Goal: Task Accomplishment & Management: Complete application form

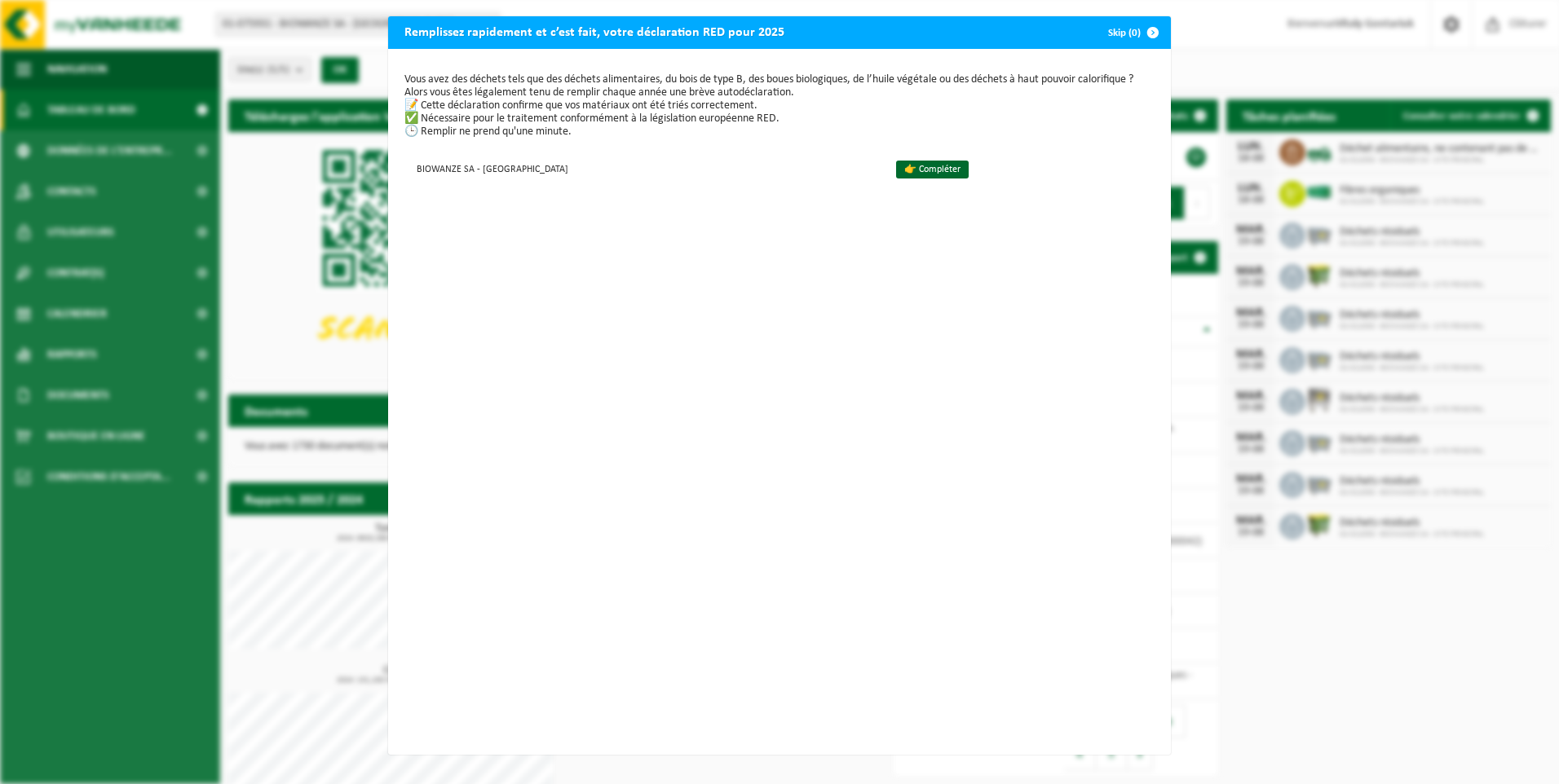
drag, startPoint x: 842, startPoint y: 163, endPoint x: 865, endPoint y: 211, distance: 53.2
click at [896, 163] on link "👉 Compléter" at bounding box center [932, 169] width 73 height 18
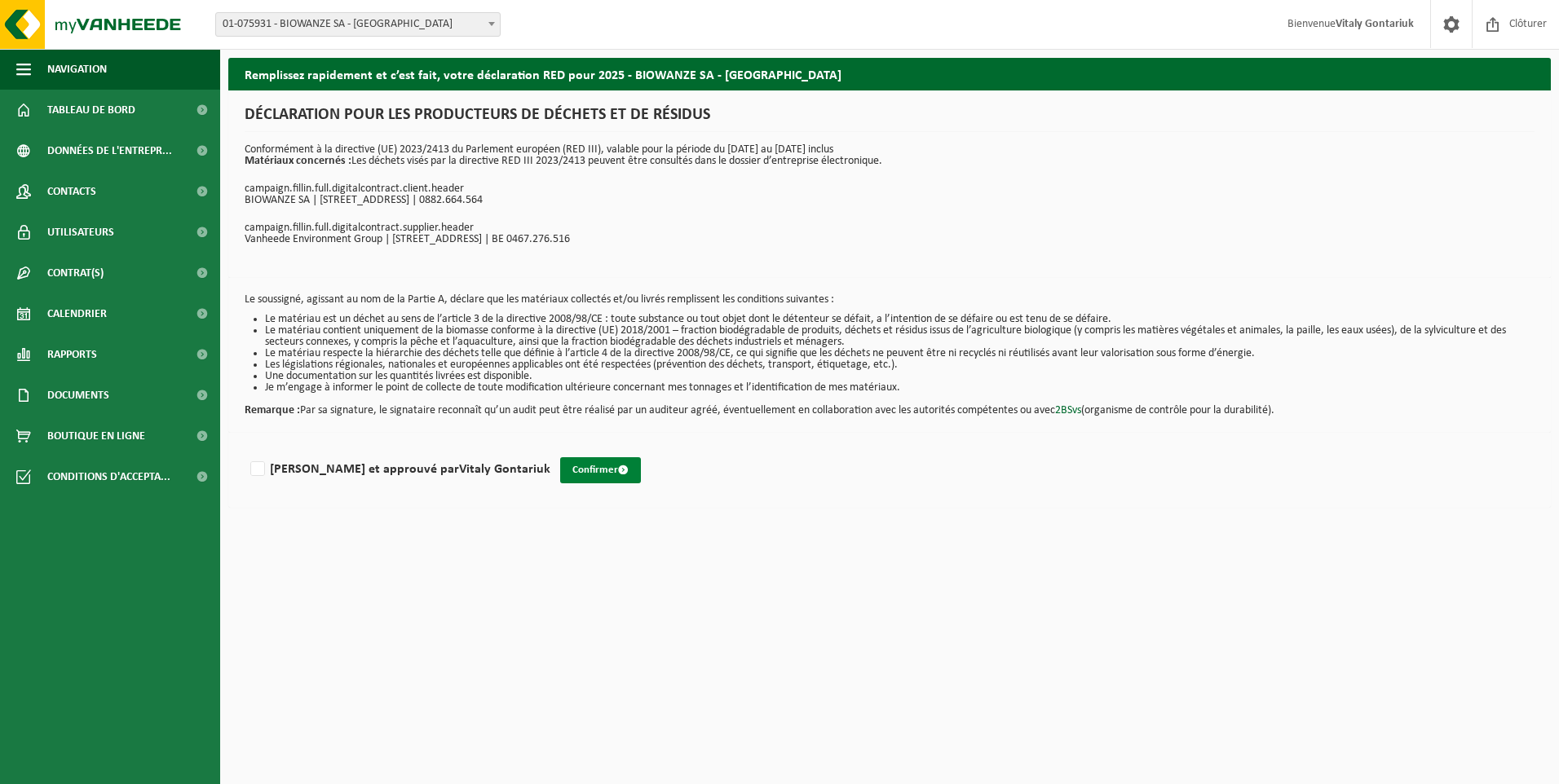
click at [561, 466] on button "Confirmer" at bounding box center [601, 470] width 81 height 26
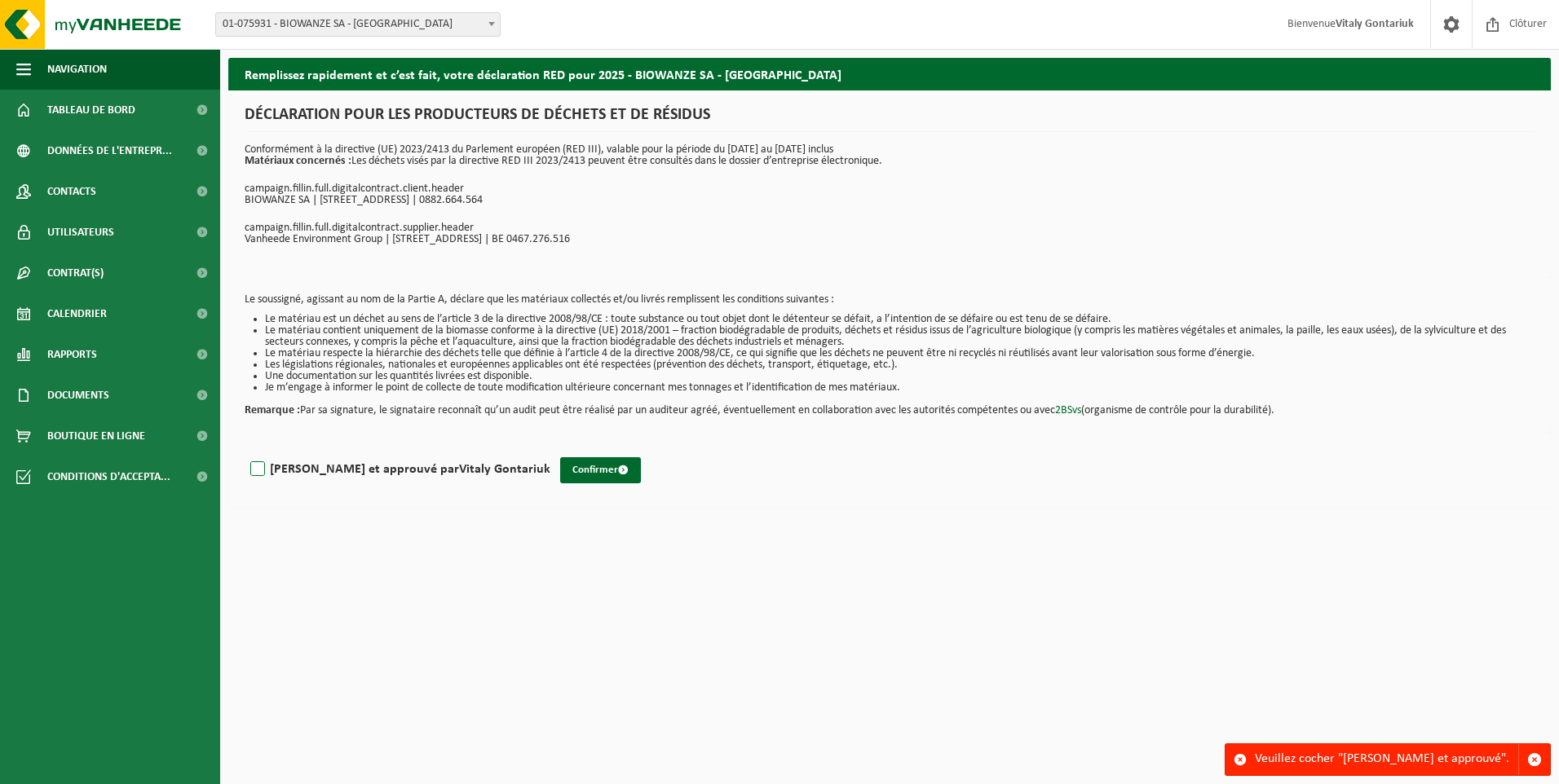
drag, startPoint x: 258, startPoint y: 468, endPoint x: 362, endPoint y: 488, distance: 105.9
click at [259, 466] on label "Lu et approuvé par Vitaly Gontariuk" at bounding box center [399, 469] width 304 height 25
click at [551, 449] on input "Lu et approuvé par Vitaly Gontariuk" at bounding box center [551, 448] width 1 height 1
checkbox input "true"
click at [561, 466] on button "Confirmer" at bounding box center [601, 470] width 81 height 26
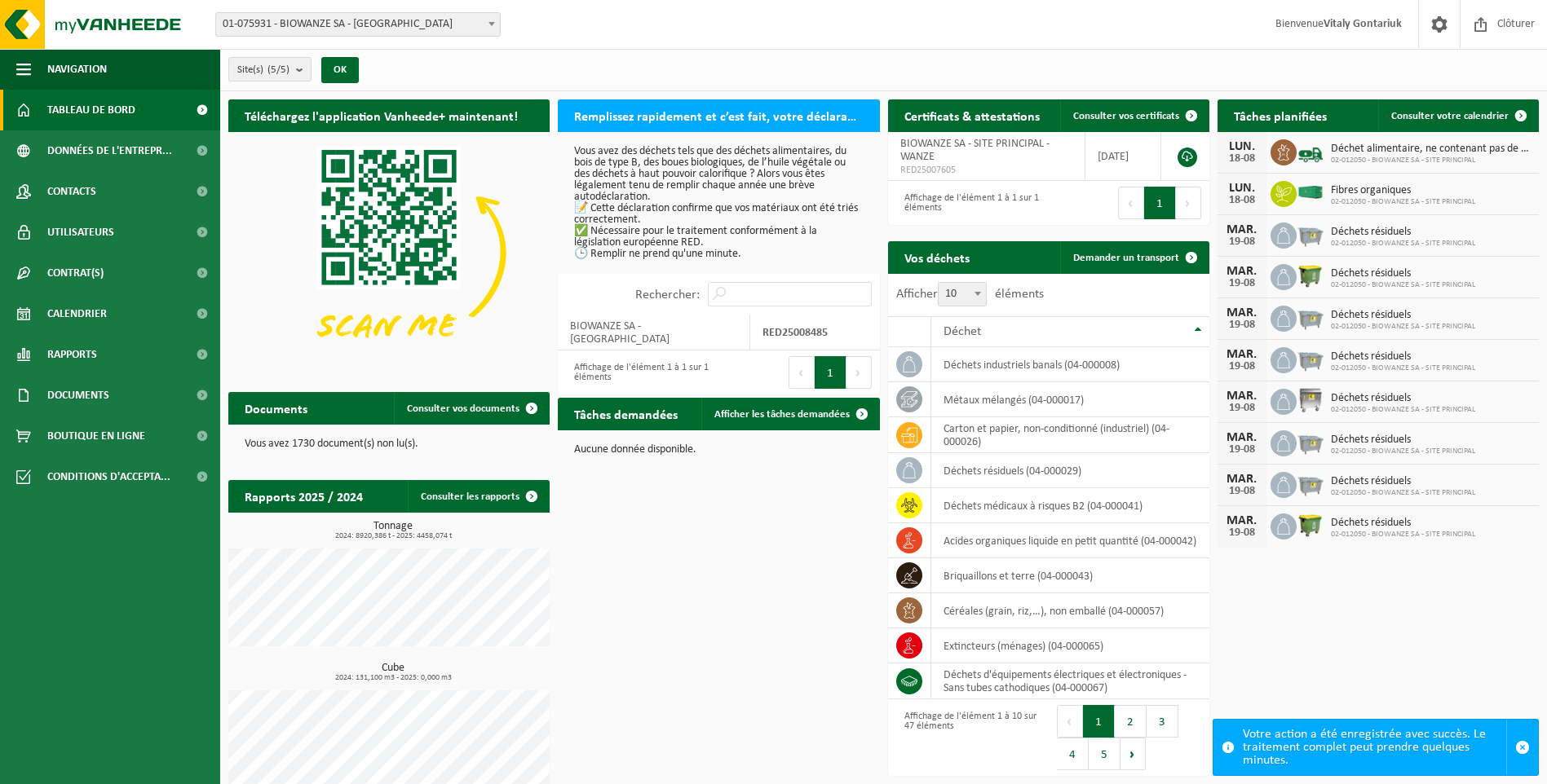
drag, startPoint x: 106, startPoint y: 110, endPoint x: 130, endPoint y: 115, distance: 24.5
click at [106, 109] on span "Tableau de bord" at bounding box center [91, 109] width 88 height 40
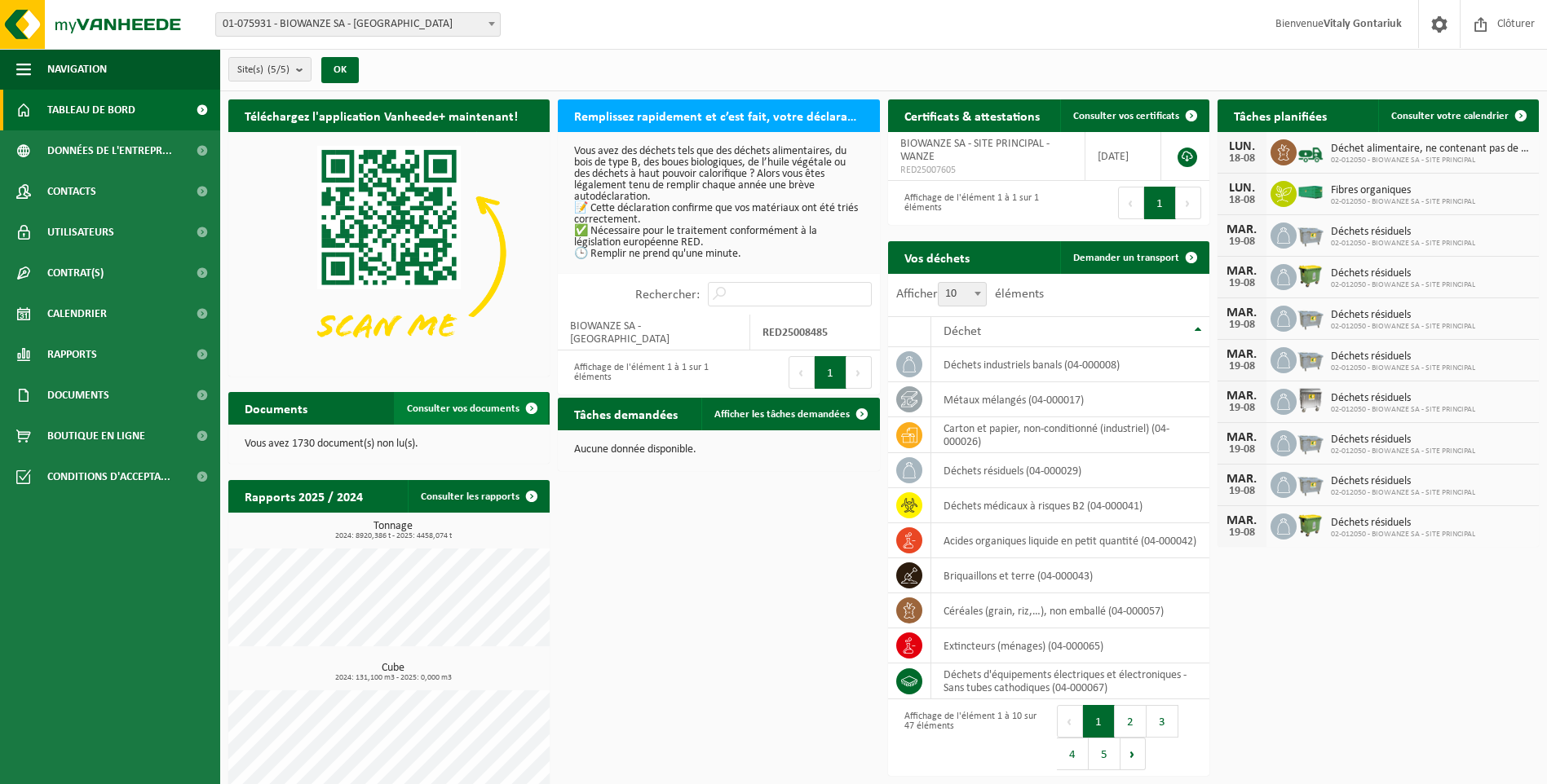
click at [448, 404] on span "Consulter vos documents" at bounding box center [463, 409] width 112 height 11
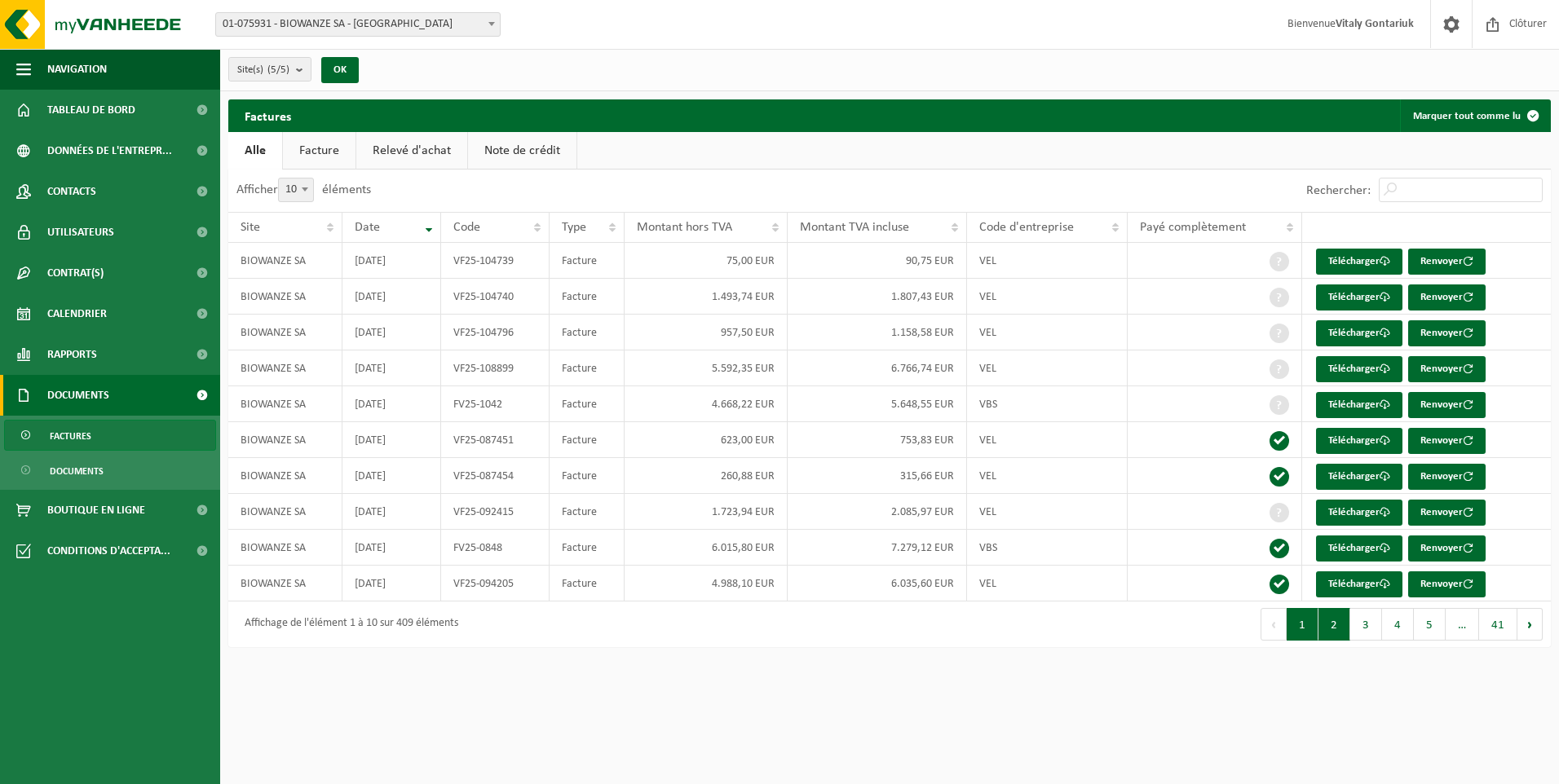
click at [1335, 617] on button "2" at bounding box center [1334, 623] width 32 height 33
click at [1298, 627] on button "1" at bounding box center [1303, 623] width 32 height 33
